Goal: Task Accomplishment & Management: Manage account settings

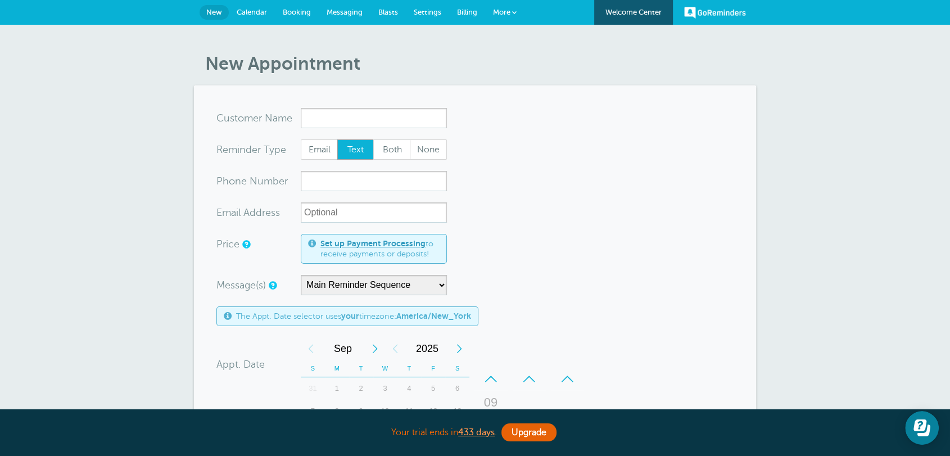
click at [436, 11] on span "Settings" at bounding box center [428, 12] width 28 height 8
click at [462, 9] on span "Billing" at bounding box center [467, 12] width 20 height 8
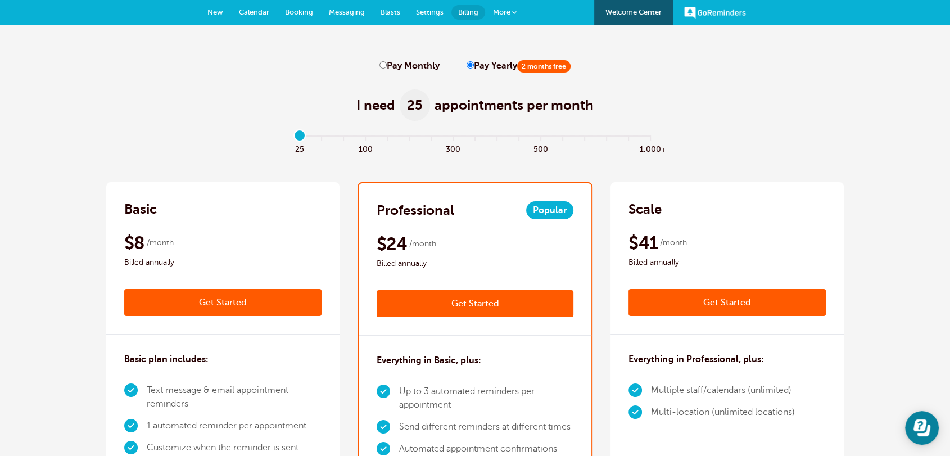
drag, startPoint x: 305, startPoint y: 136, endPoint x: 303, endPoint y: 153, distance: 17.6
click at [303, 139] on input "range" at bounding box center [476, 138] width 364 height 2
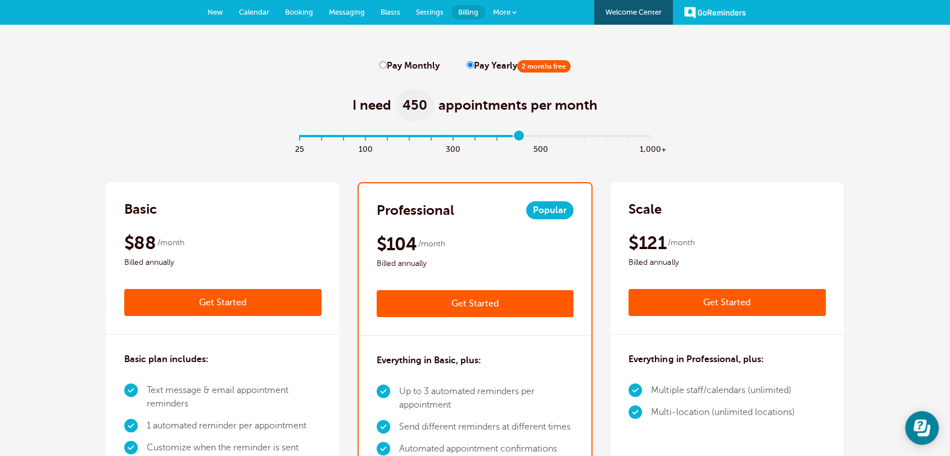
drag, startPoint x: 299, startPoint y: 132, endPoint x: 513, endPoint y: 139, distance: 214.4
type input "10"
click at [513, 139] on input "range" at bounding box center [476, 138] width 364 height 2
drag, startPoint x: 516, startPoint y: 133, endPoint x: 550, endPoint y: 133, distance: 34.3
click at [517, 137] on input "range" at bounding box center [476, 138] width 364 height 2
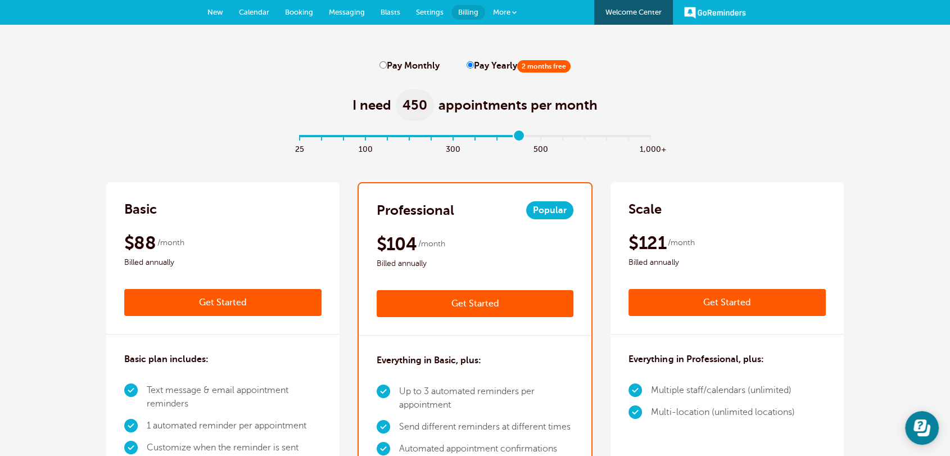
click at [432, 19] on link "Settings" at bounding box center [429, 12] width 43 height 25
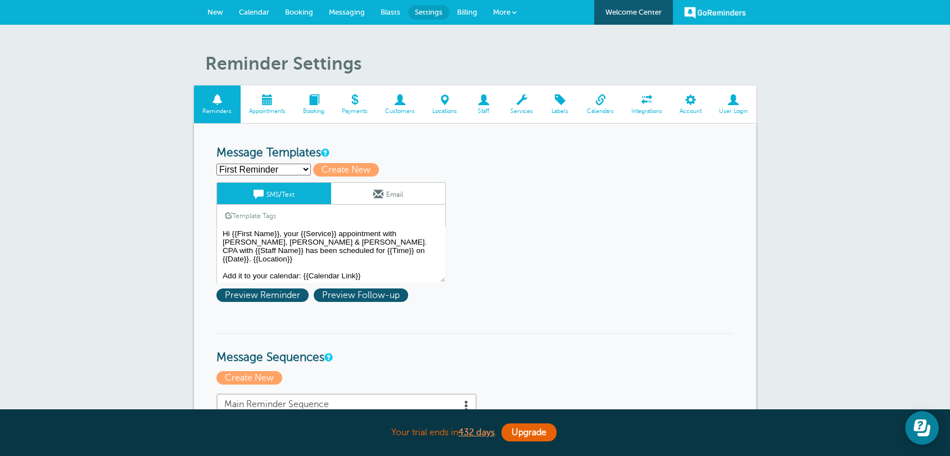
click at [649, 106] on link "Integrations" at bounding box center [647, 104] width 48 height 38
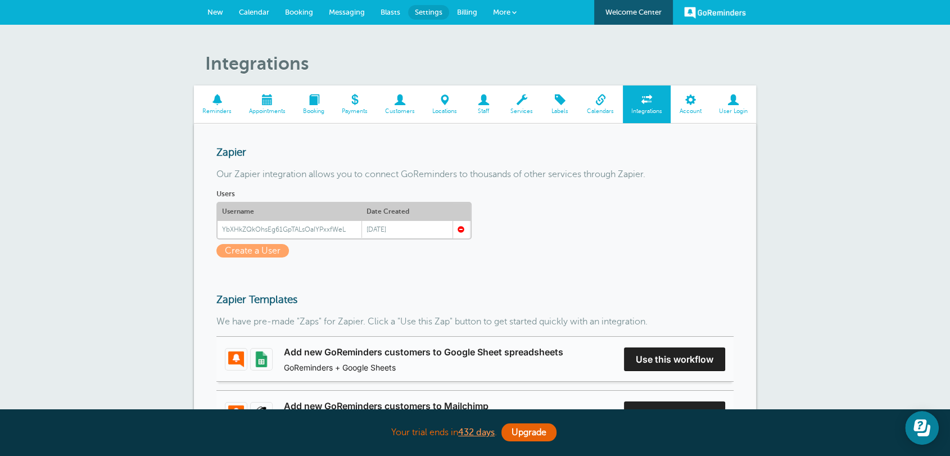
click at [261, 10] on span "Calendar" at bounding box center [254, 12] width 30 height 8
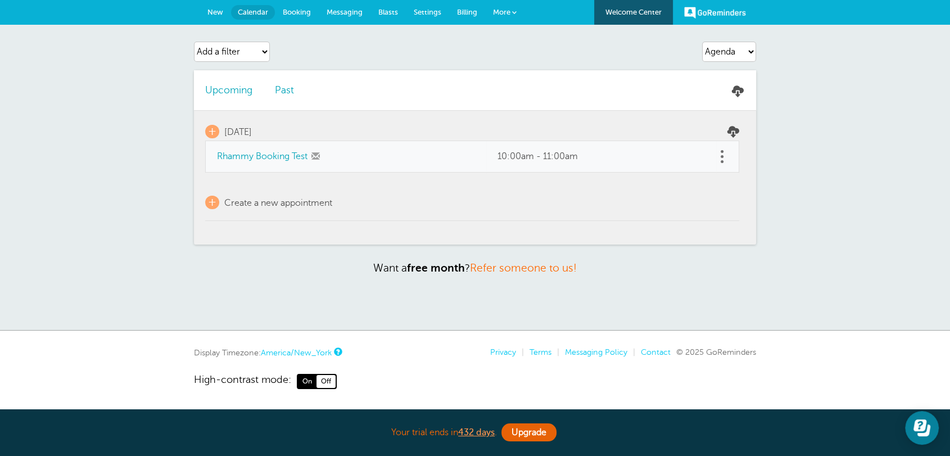
click at [438, 23] on link "Settings" at bounding box center [427, 12] width 43 height 25
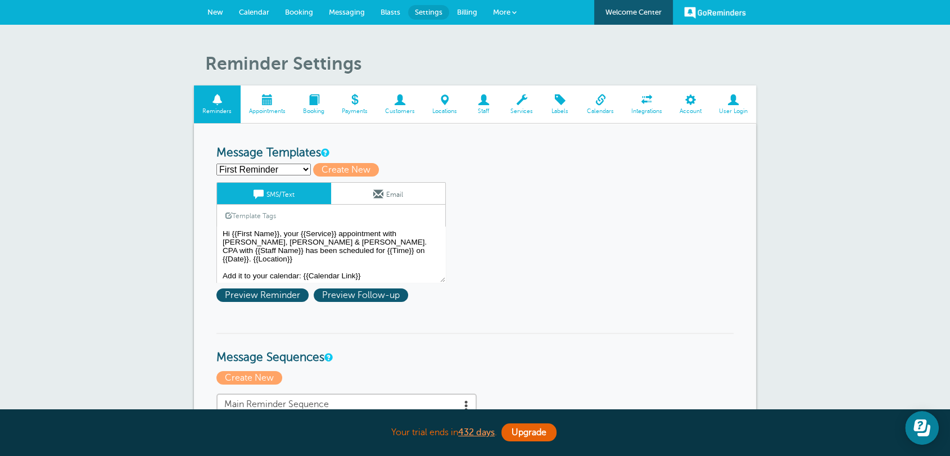
click at [734, 108] on span "User Login" at bounding box center [733, 111] width 35 height 7
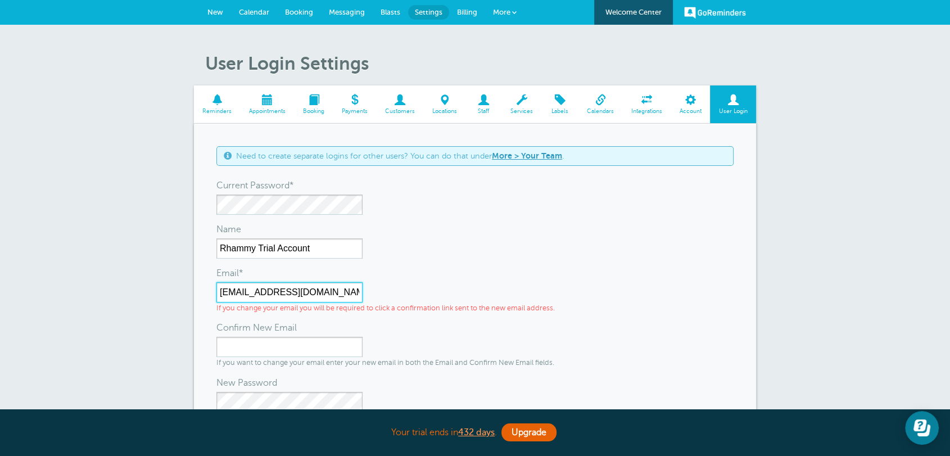
click at [258, 301] on input "[EMAIL_ADDRESS][DOMAIN_NAME]" at bounding box center [289, 292] width 146 height 20
click at [257, 301] on input "[EMAIL_ADDRESS][DOMAIN_NAME]" at bounding box center [289, 292] width 146 height 20
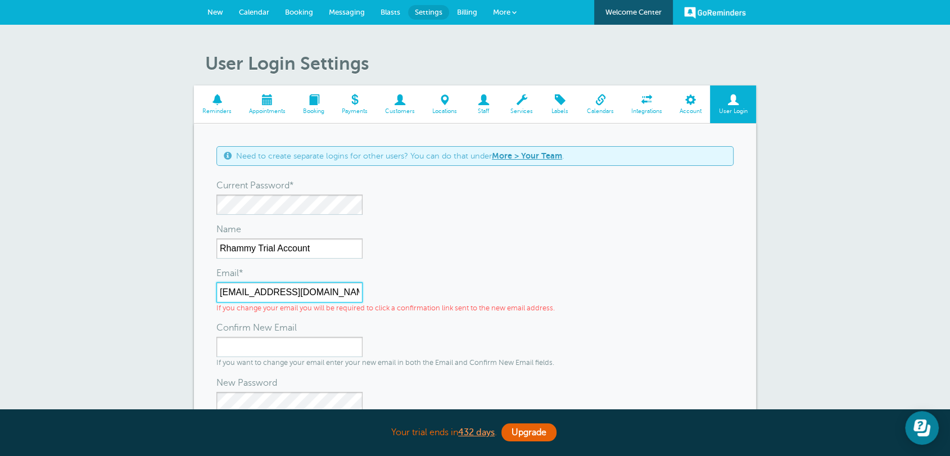
click at [257, 301] on input "[EMAIL_ADDRESS][DOMAIN_NAME]" at bounding box center [289, 292] width 146 height 20
click at [220, 11] on span "New" at bounding box center [215, 12] width 16 height 8
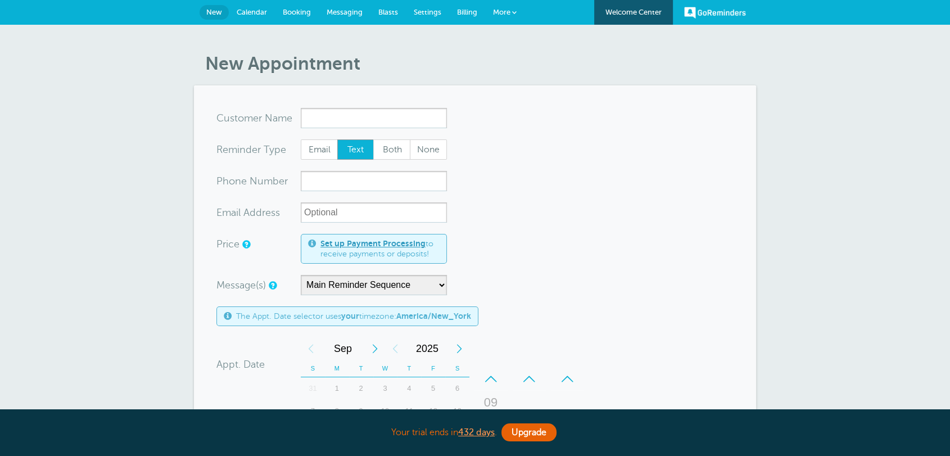
click at [366, 115] on input "x-no-autofill" at bounding box center [374, 118] width 146 height 20
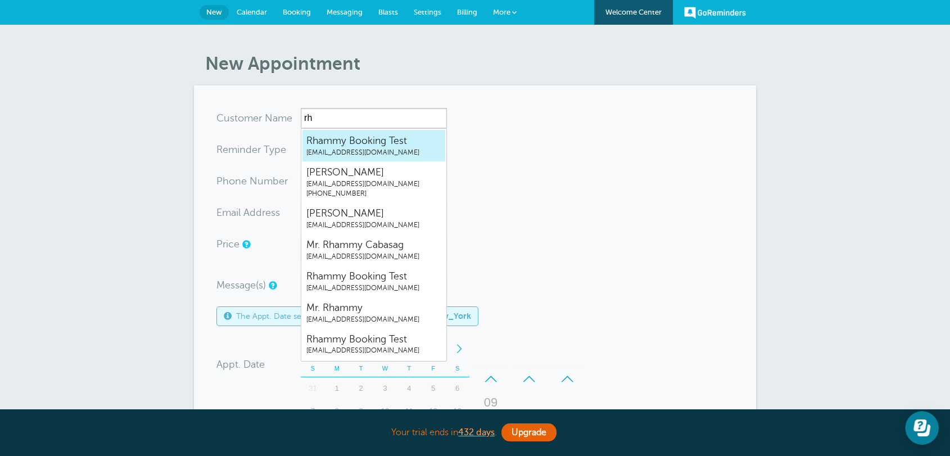
click at [369, 153] on span "[EMAIL_ADDRESS][DOMAIN_NAME]" at bounding box center [373, 153] width 135 height 10
type input "RhammyBookingTestrhammy.grtrial@gmail.com"
type input "Rhammy Booking Test"
radio input "true"
type input "[EMAIL_ADDRESS][DOMAIN_NAME]"
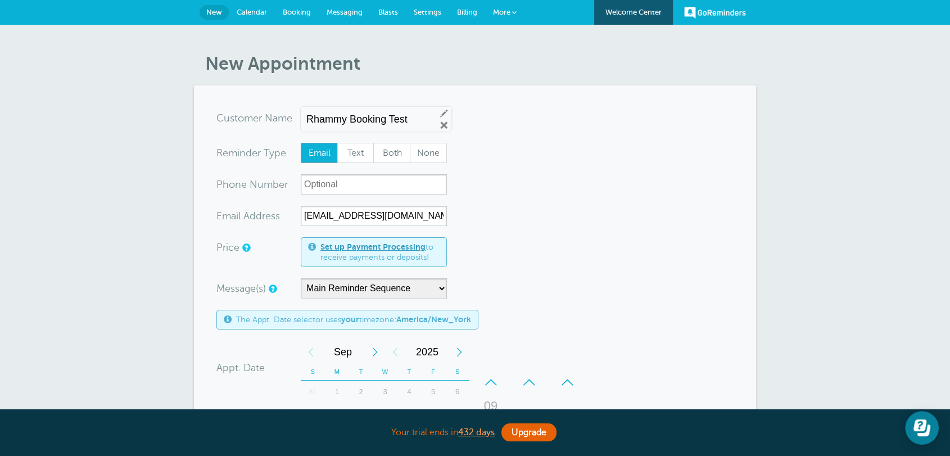
click at [510, 189] on form "You are creating a new customer. To use an existing customer select one from th…" at bounding box center [474, 403] width 517 height 590
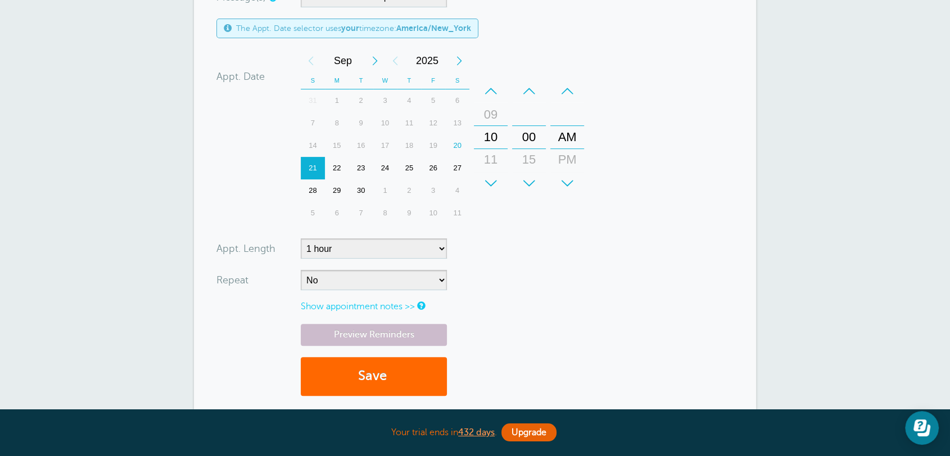
click at [341, 164] on div "22" at bounding box center [337, 168] width 24 height 22
click at [382, 287] on select "No Daily Weekly Every 2 weeks Every 3 weeks Every 4 weeks Monthly Every 5 weeks…" at bounding box center [374, 280] width 146 height 20
select select "RRULE:FREQ=DAILY"
click at [301, 270] on select "No Daily Weekly Every 2 weeks Every 3 weeks Every 4 weeks Monthly Every 5 weeks…" at bounding box center [374, 280] width 146 height 20
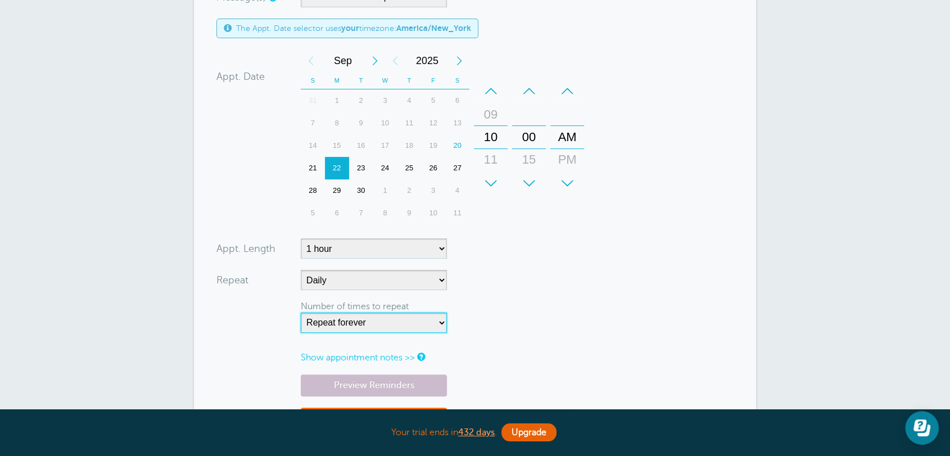
click at [382, 325] on select "Repeat forever 2 3 4 5 6 7 8 9 10 11 12 13 14 15 16 17 18 19 20" at bounding box center [374, 323] width 146 height 20
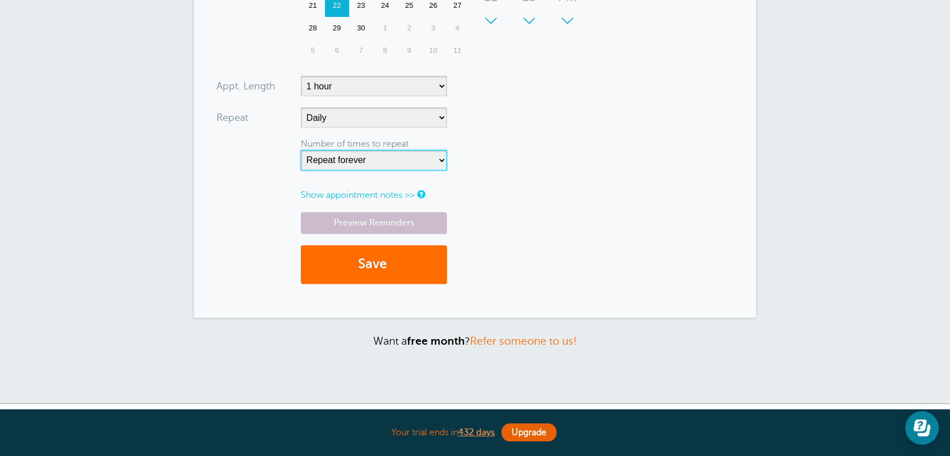
scroll to position [382, 0]
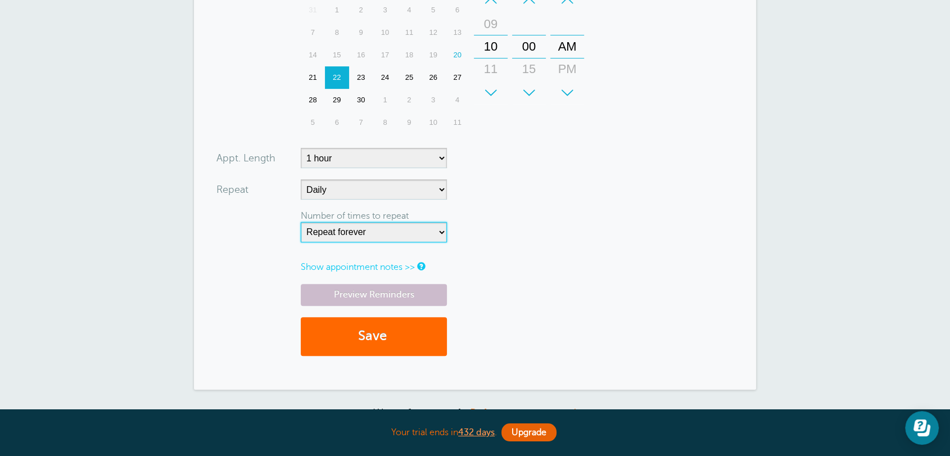
click at [386, 231] on select "Repeat forever 2 3 4 5 6 7 8 9 10 11 12 13 14 15 16 17 18 19 20" at bounding box center [374, 232] width 146 height 20
click at [556, 227] on form "You are creating a new customer. To use an existing customer select one from th…" at bounding box center [474, 46] width 517 height 640
click at [426, 234] on select "Repeat forever 2 3 4 5 6 7 8 9 10 11 12 13 14 15 16 17 18 19 20" at bounding box center [374, 232] width 146 height 20
click at [377, 337] on button "Save" at bounding box center [374, 336] width 146 height 39
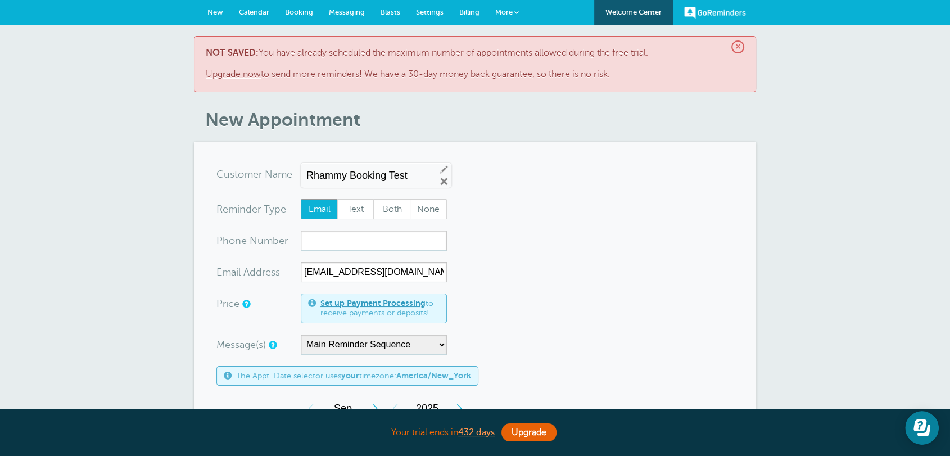
click at [740, 46] on span "×" at bounding box center [738, 46] width 13 height 13
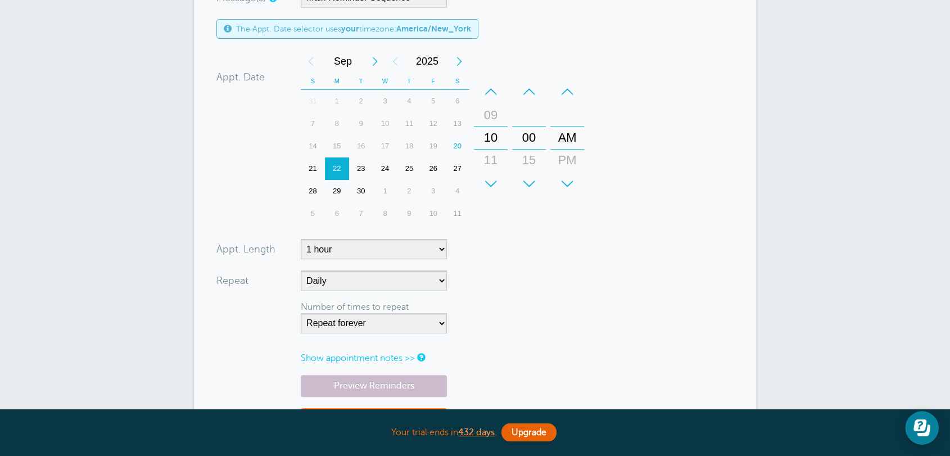
scroll to position [291, 0]
click at [639, 269] on form "You are creating a new customer. To use an existing customer select one from th…" at bounding box center [474, 137] width 517 height 640
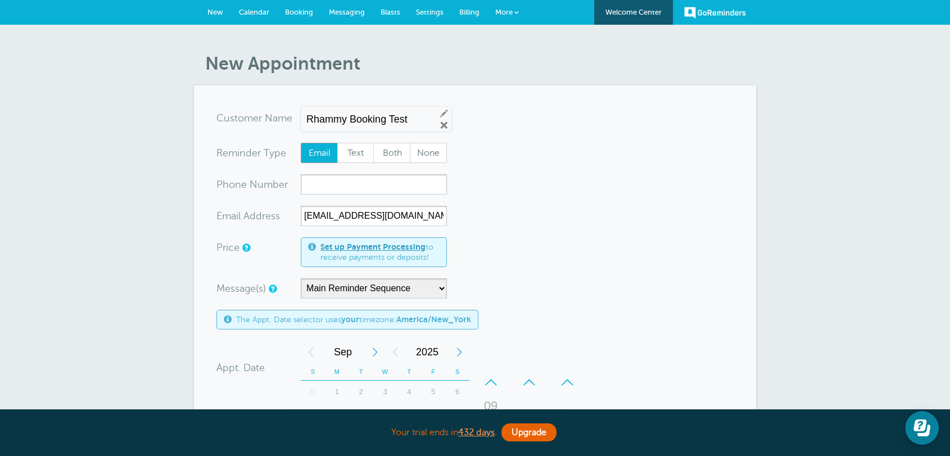
drag, startPoint x: 538, startPoint y: 186, endPoint x: 530, endPoint y: 185, distance: 8.5
click at [538, 186] on form "You are creating a new customer. To use an existing customer select one from th…" at bounding box center [474, 428] width 517 height 640
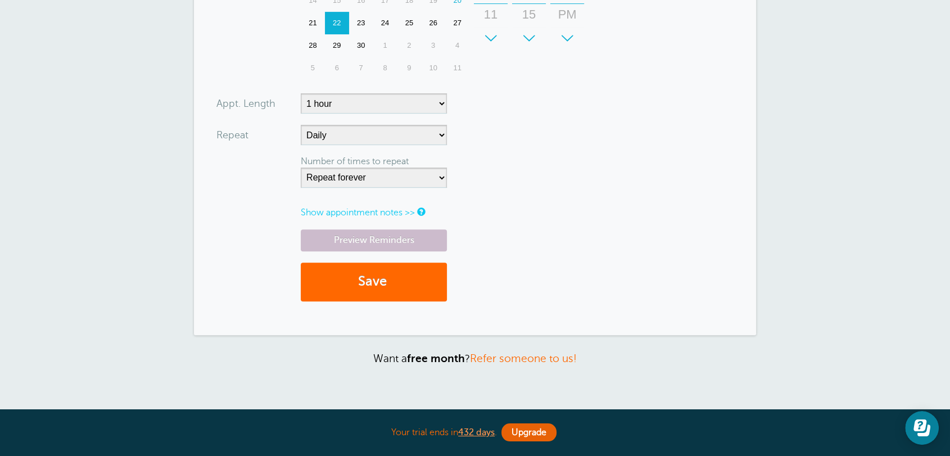
scroll to position [437, 0]
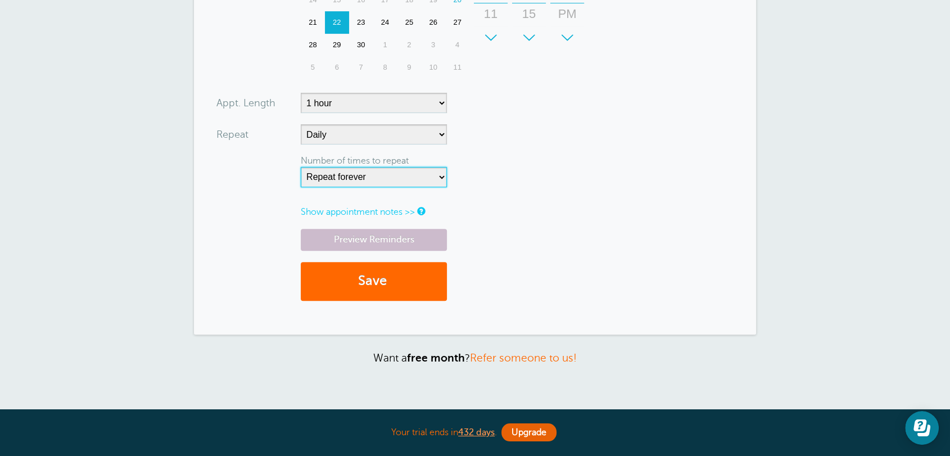
click at [365, 179] on select "Repeat forever 2 3 4 5 6 7 8 9 10 11 12 13 14 15 16 17 18 19 20" at bounding box center [374, 177] width 146 height 20
select select "10"
click at [301, 167] on select "Repeat forever 2 3 4 5 6 7 8 9 10 11 12 13 14 15 16 17 18 19 20" at bounding box center [374, 177] width 146 height 20
drag, startPoint x: 503, startPoint y: 243, endPoint x: 490, endPoint y: 251, distance: 15.9
click at [504, 243] on div "Preview Reminders Save" at bounding box center [474, 270] width 517 height 83
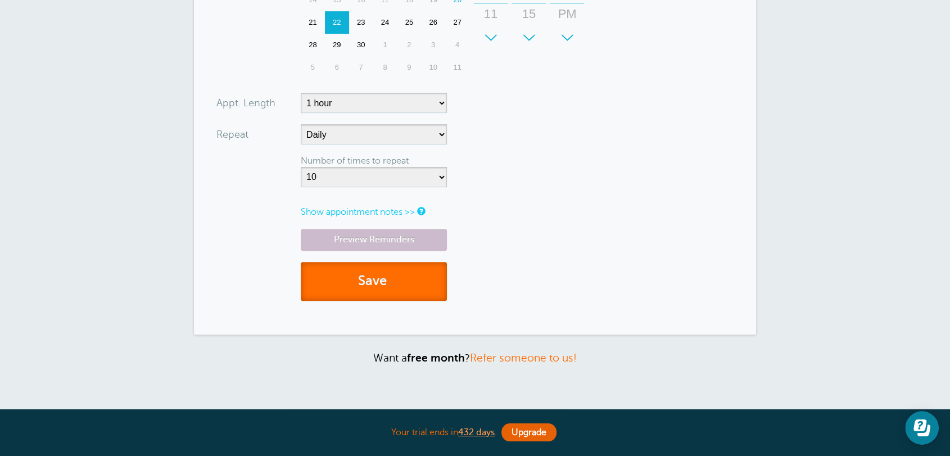
click at [397, 291] on button "Save" at bounding box center [374, 281] width 146 height 39
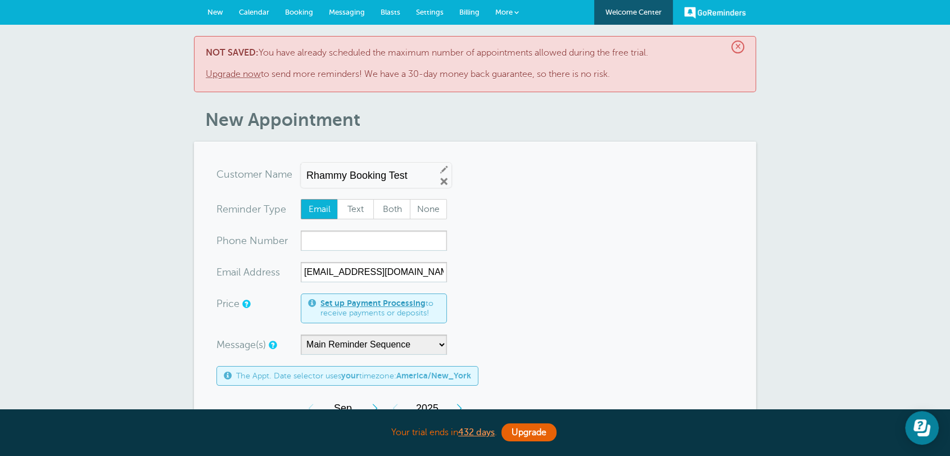
click at [738, 42] on span "×" at bounding box center [738, 46] width 13 height 13
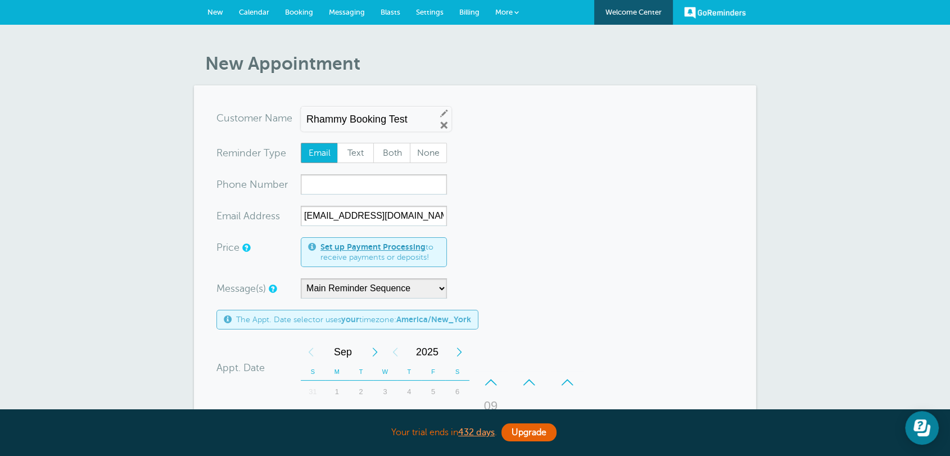
click at [679, 234] on form "You are creating a new customer. To use an existing customer select one from th…" at bounding box center [474, 428] width 517 height 640
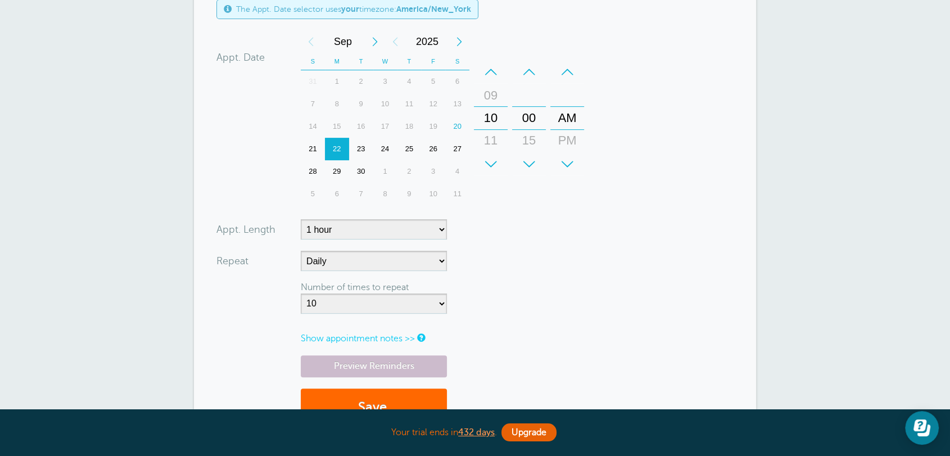
scroll to position [382, 0]
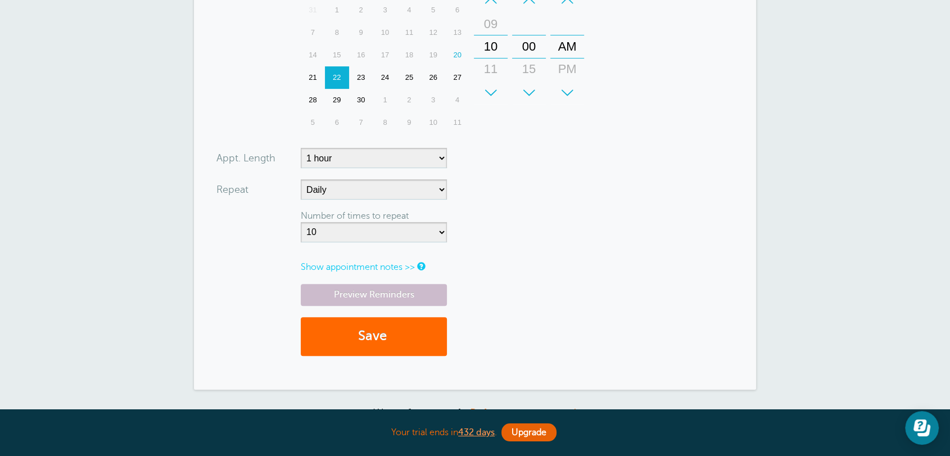
click at [567, 273] on form "You are creating a new customer. To use an existing customer select one from th…" at bounding box center [474, 46] width 517 height 640
click at [391, 344] on button "Save" at bounding box center [374, 336] width 146 height 39
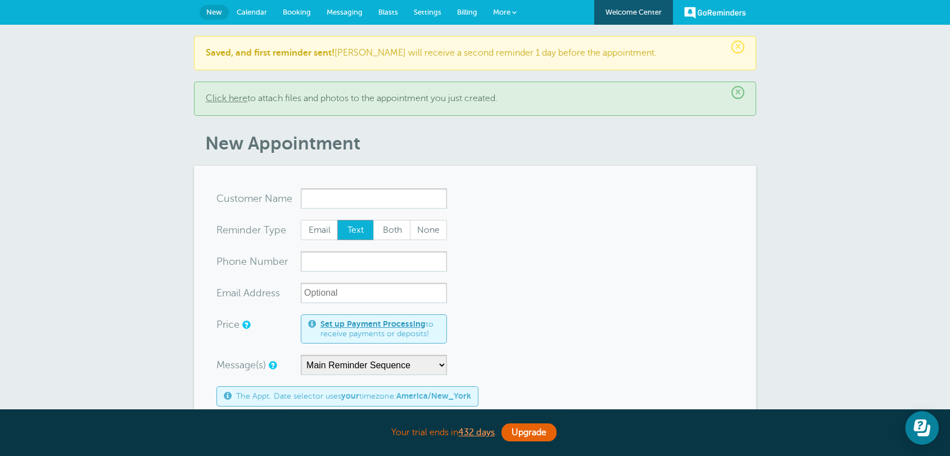
click at [258, 15] on span "Calendar" at bounding box center [252, 12] width 30 height 8
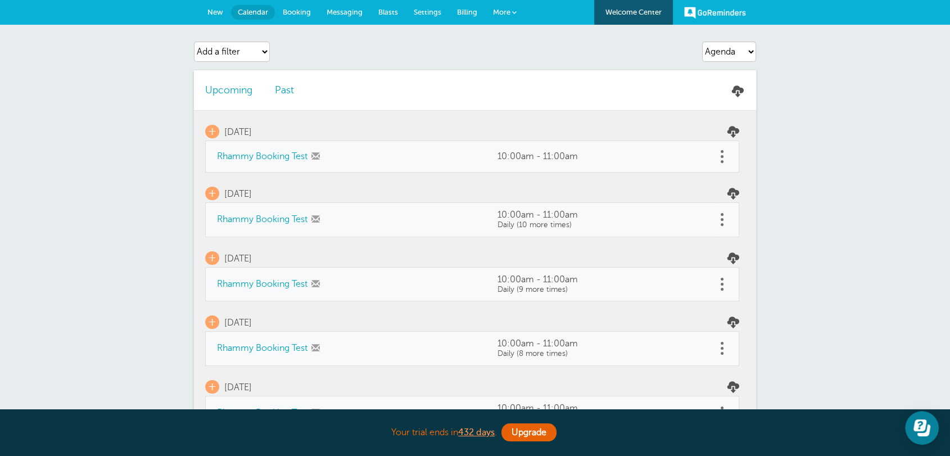
click at [476, 15] on span "Billing" at bounding box center [467, 12] width 20 height 8
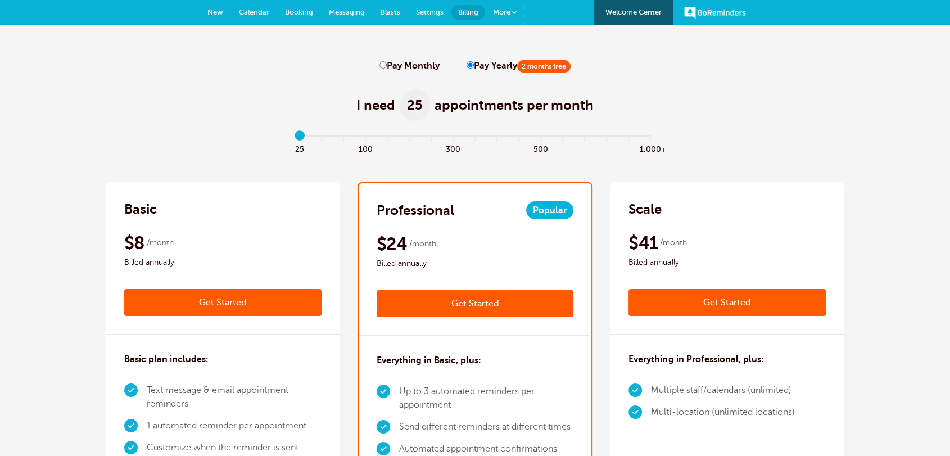
click at [505, 15] on span "More" at bounding box center [501, 12] width 17 height 8
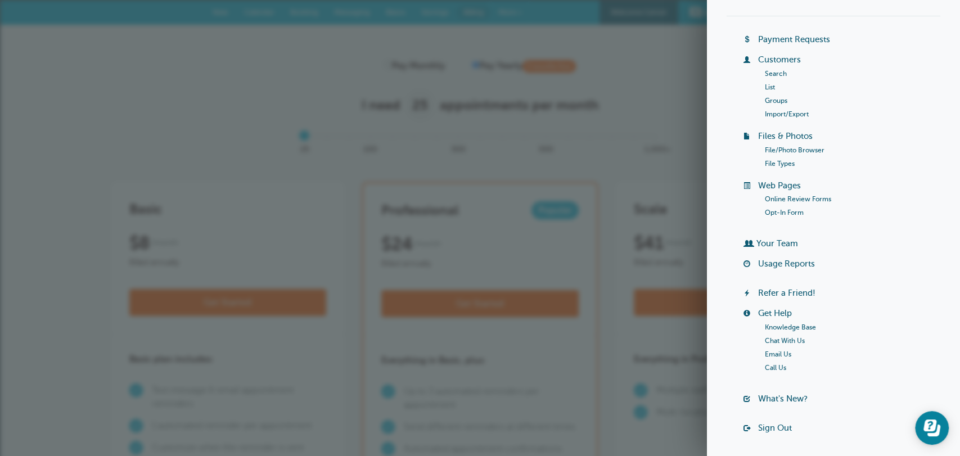
scroll to position [87, 0]
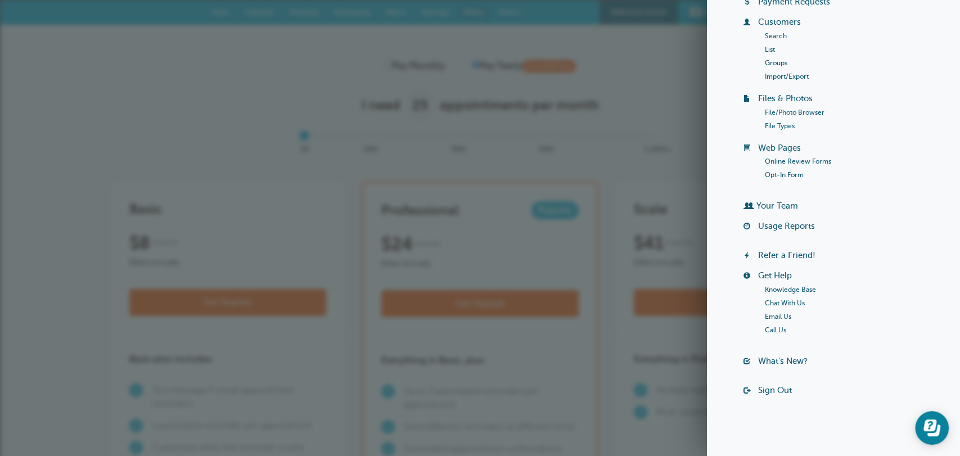
click at [803, 228] on link "Usage Reports" at bounding box center [786, 226] width 57 height 9
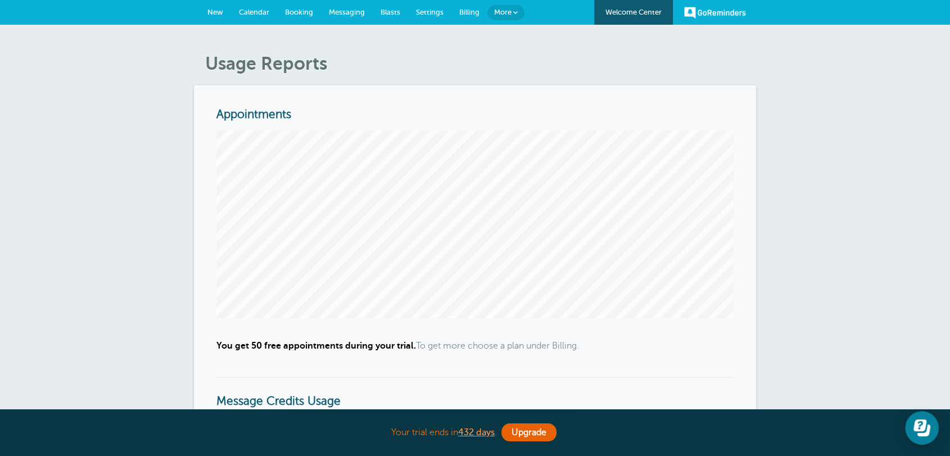
click at [256, 6] on link "Calendar" at bounding box center [254, 12] width 46 height 25
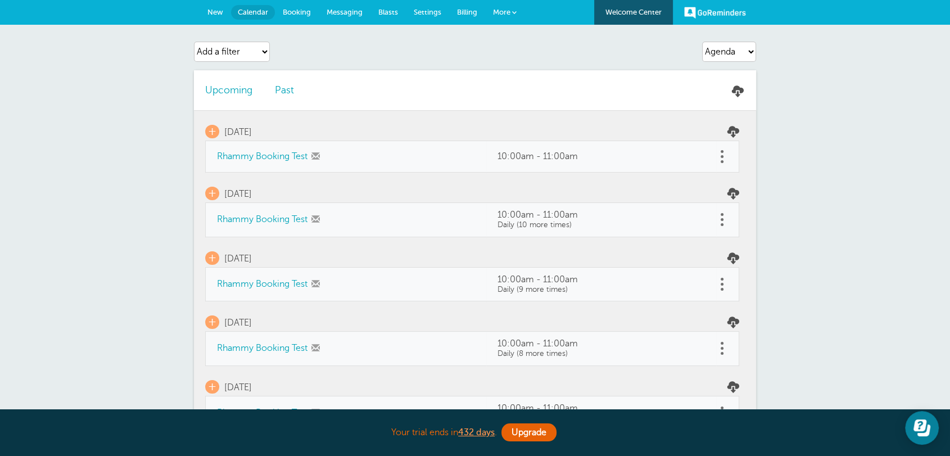
click at [280, 220] on link "Rhammy Booking Test" at bounding box center [262, 219] width 91 height 10
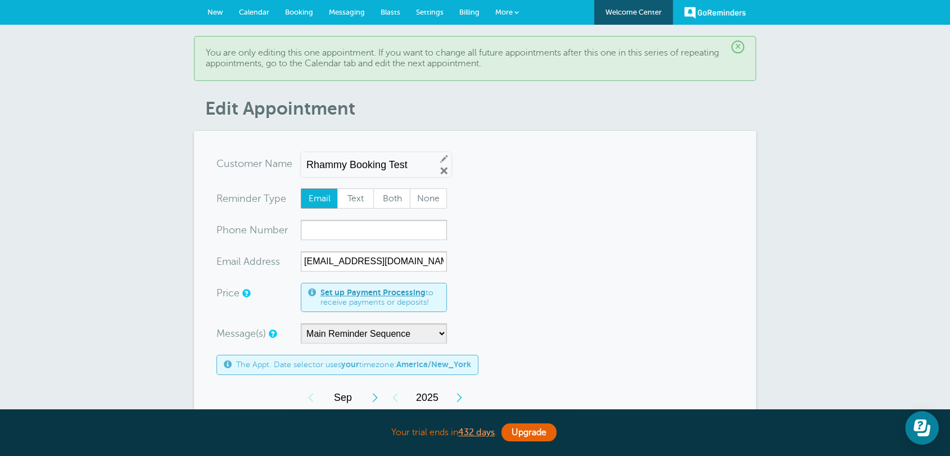
click at [259, 11] on span "Calendar" at bounding box center [254, 12] width 30 height 8
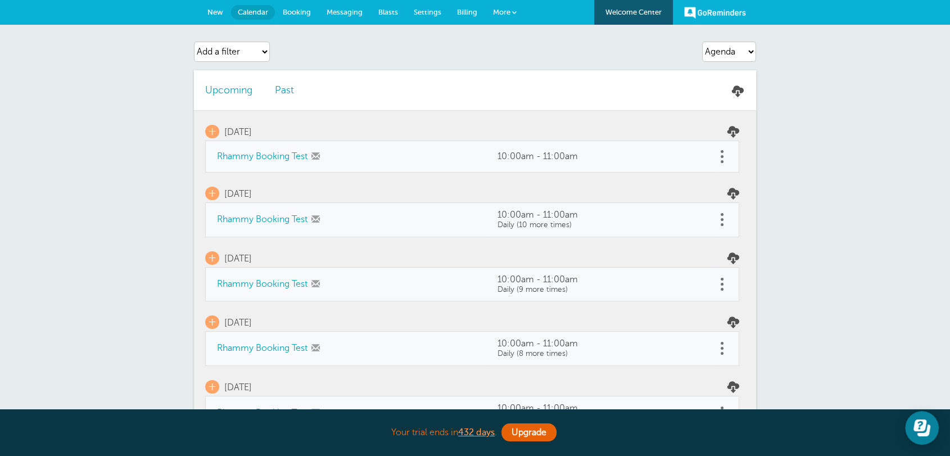
click at [721, 219] on span at bounding box center [722, 219] width 3 height 3
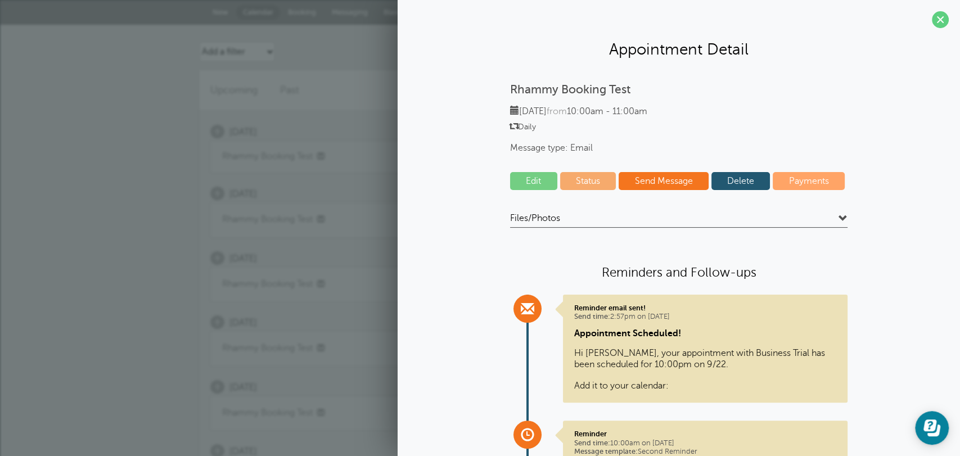
click at [725, 177] on link "Delete" at bounding box center [740, 181] width 59 height 18
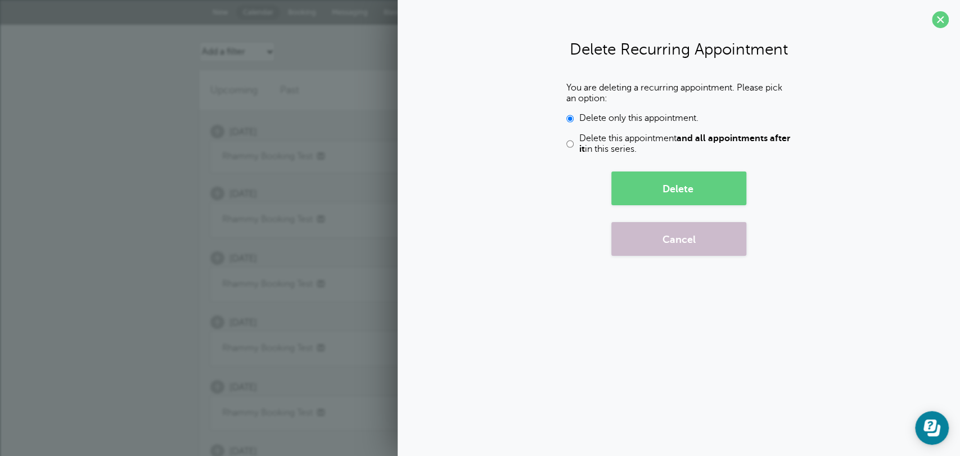
click at [639, 143] on span "Delete this appointment and all appointments after it in this series." at bounding box center [685, 143] width 212 height 21
click at [574, 143] on input "Delete this appointment and all appointments after it in this series." at bounding box center [569, 143] width 7 height 21
radio input "true"
click at [693, 181] on button "Delete" at bounding box center [678, 188] width 135 height 34
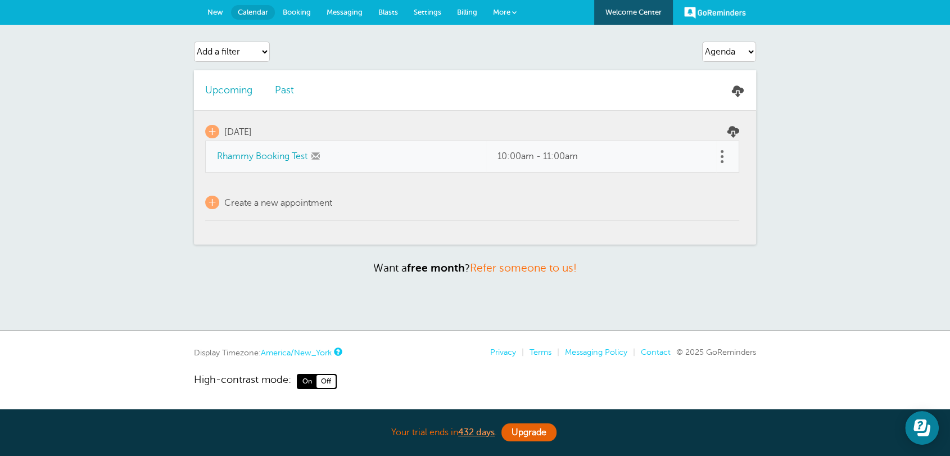
click at [722, 155] on span at bounding box center [722, 156] width 3 height 3
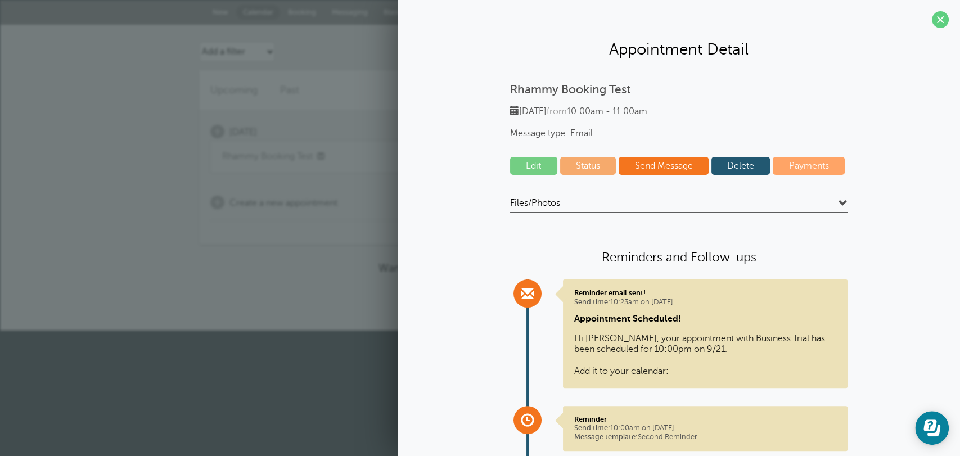
click at [732, 167] on link "Delete" at bounding box center [740, 166] width 59 height 18
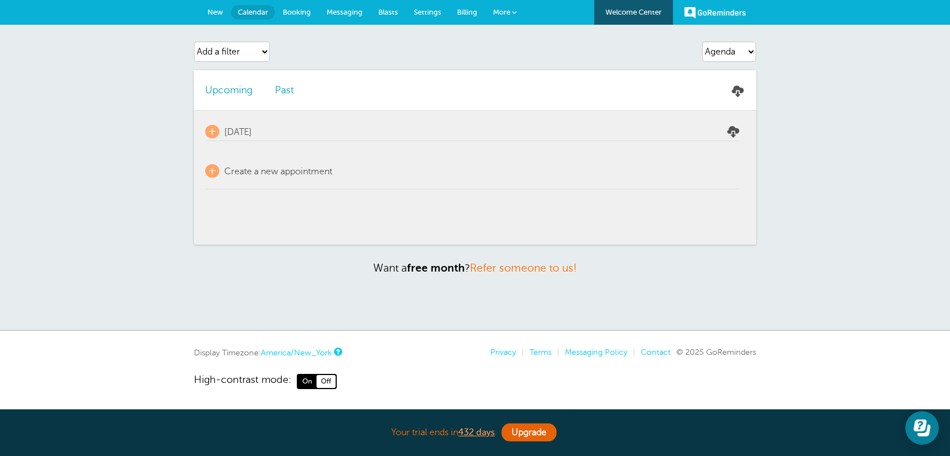
click at [214, 11] on span "New" at bounding box center [215, 12] width 16 height 8
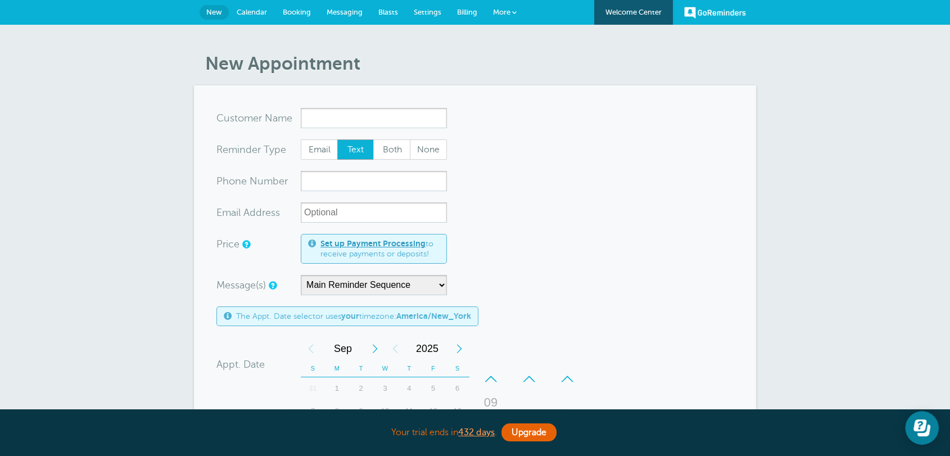
click at [466, 14] on span "Billing" at bounding box center [467, 12] width 20 height 8
